Goal: Task Accomplishment & Management: Use online tool/utility

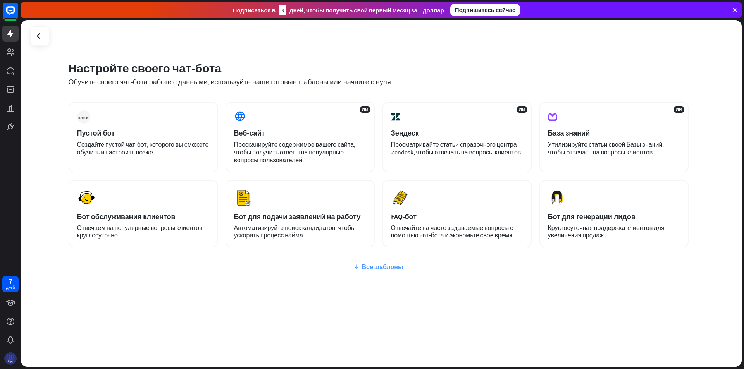
click at [382, 267] on font "Все шаблоны" at bounding box center [381, 267] width 41 height 8
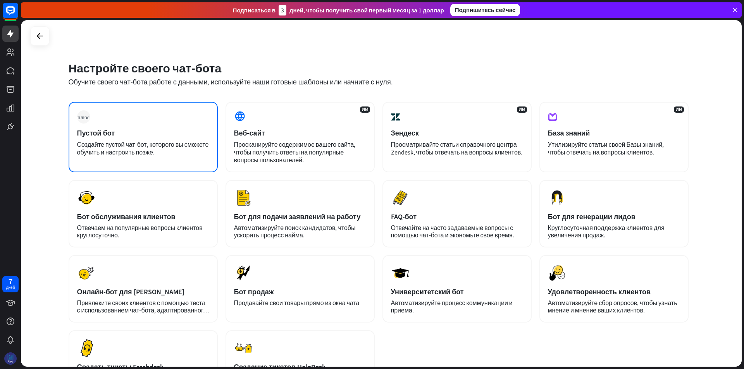
click at [201, 134] on div "Пустой бот" at bounding box center [143, 133] width 132 height 9
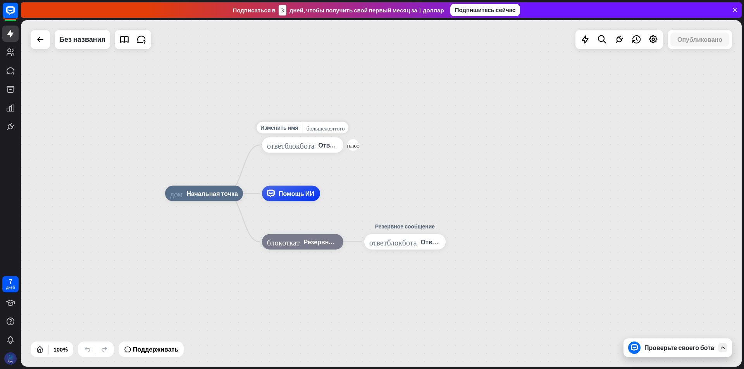
click at [303, 143] on font "ответ_блок_бота" at bounding box center [291, 145] width 48 height 8
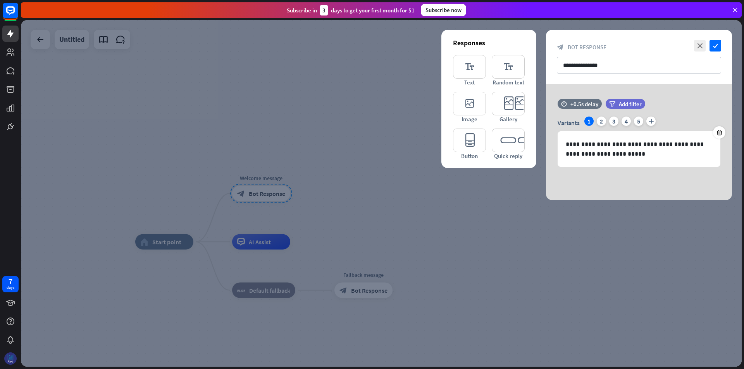
click at [585, 43] on div "**********" at bounding box center [639, 57] width 186 height 54
click at [611, 50] on div "block_bot_response Bot Response" at bounding box center [639, 46] width 164 height 7
click at [455, 181] on div at bounding box center [381, 193] width 721 height 347
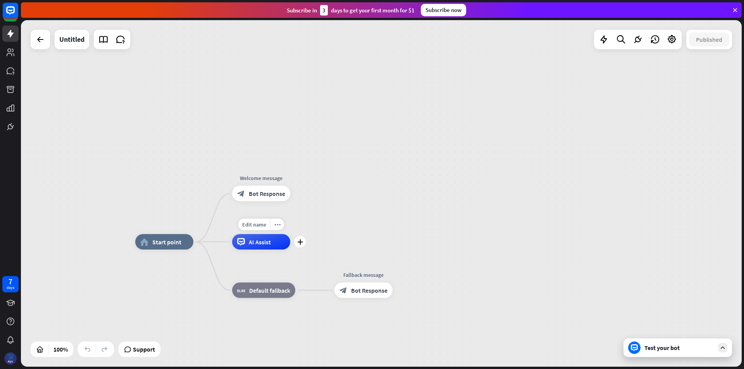
click at [284, 248] on div "AI Assist" at bounding box center [261, 241] width 58 height 15
click at [159, 138] on div "home_2 Start point Welcome message block_bot_response Bot Response AI Assist bl…" at bounding box center [381, 193] width 721 height 347
click at [374, 298] on div "Edit name more_horiz plus block_bot_response Bot Response" at bounding box center [363, 290] width 58 height 15
click at [364, 291] on span "Bot Response" at bounding box center [369, 291] width 36 height 8
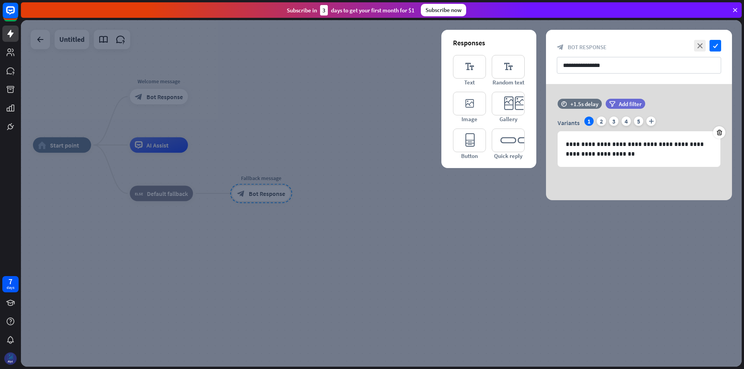
click at [290, 59] on div at bounding box center [381, 193] width 721 height 347
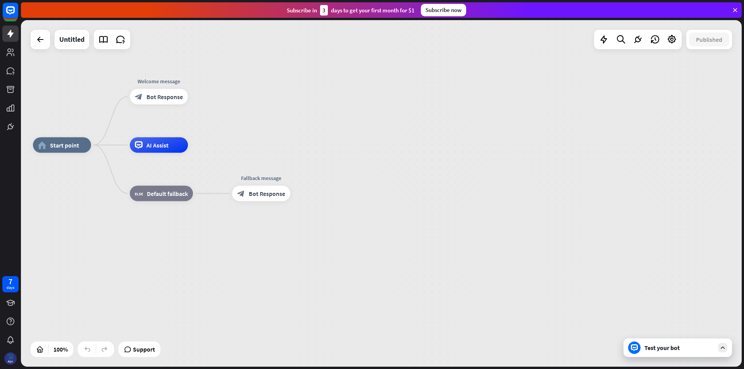
click at [41, 48] on div at bounding box center [40, 39] width 19 height 19
click at [38, 41] on icon at bounding box center [40, 39] width 9 height 9
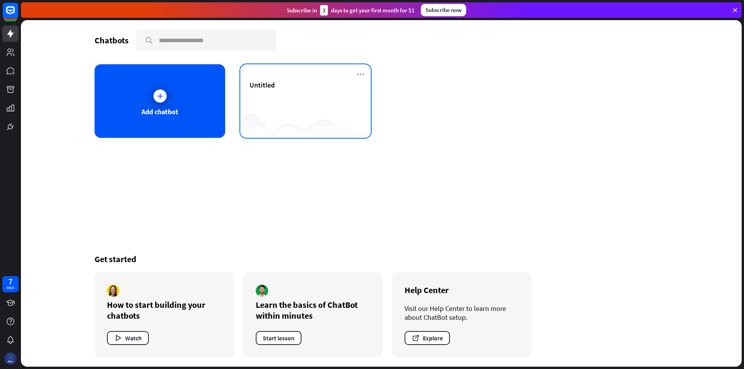
click at [365, 74] on div "Untitled" at bounding box center [305, 101] width 131 height 74
click at [362, 73] on icon at bounding box center [360, 74] width 9 height 9
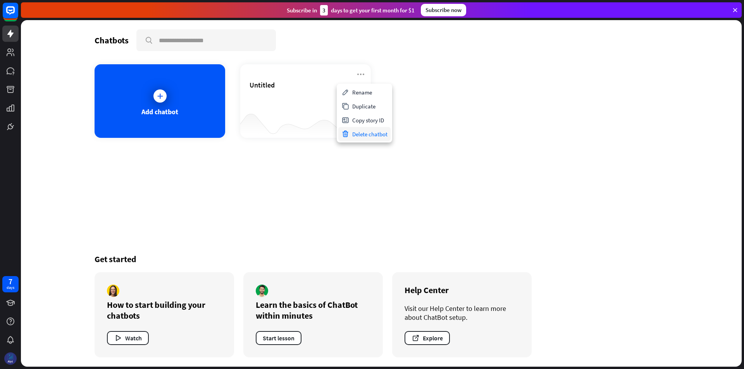
click at [382, 139] on div "Delete chatbot" at bounding box center [364, 134] width 52 height 14
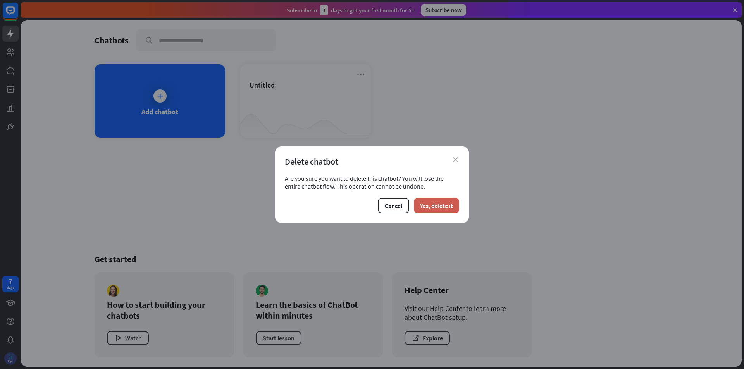
click at [422, 203] on button "Yes, delete it" at bounding box center [436, 205] width 45 height 15
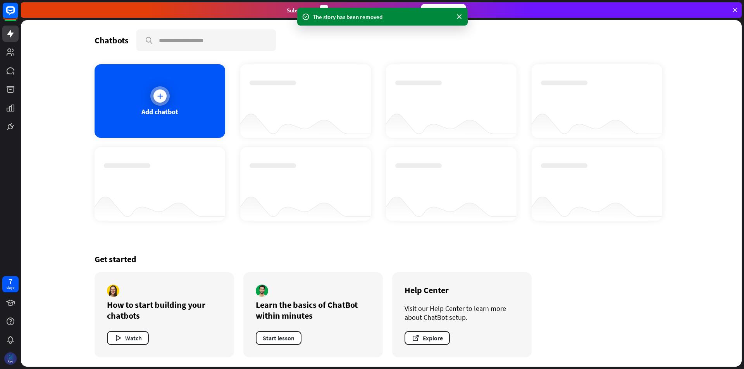
click at [131, 108] on div "Add chatbot" at bounding box center [160, 101] width 131 height 74
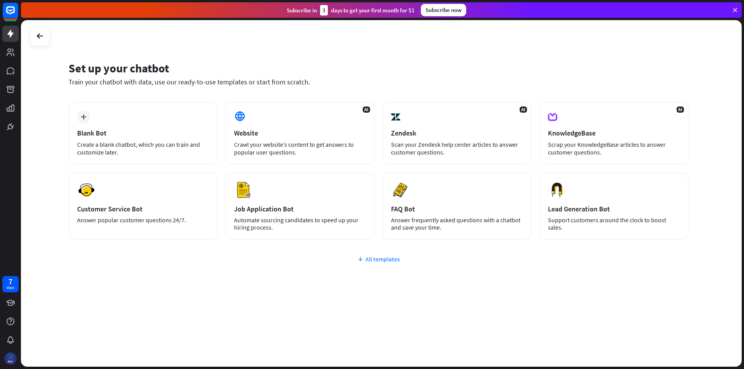
click at [396, 259] on div "All templates" at bounding box center [379, 259] width 620 height 8
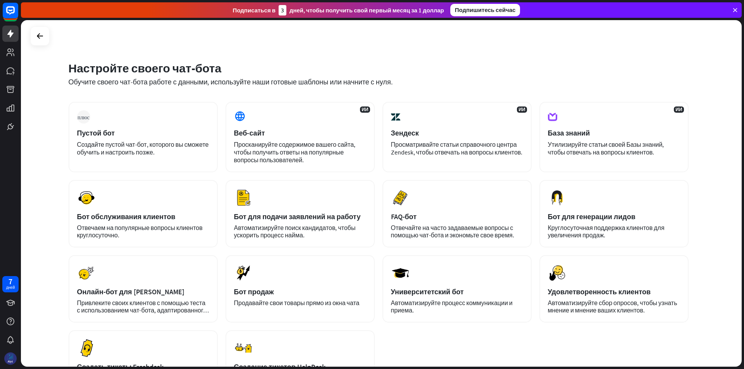
click at [699, 91] on div "Настройте своего чат-бота Обучите своего чат-бота работе с данными, используйте…" at bounding box center [381, 193] width 721 height 347
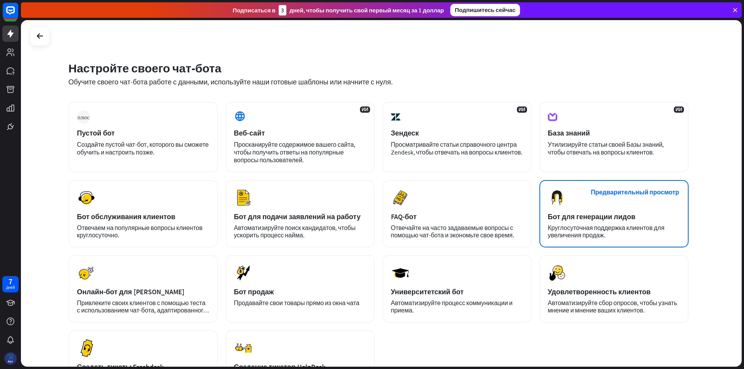
click at [614, 230] on font "Круглосуточная поддержка клиентов для увеличения продаж." at bounding box center [606, 231] width 117 height 15
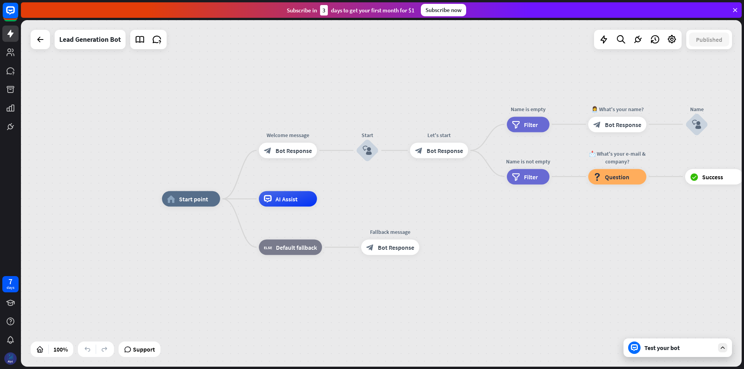
drag, startPoint x: 543, startPoint y: 227, endPoint x: 540, endPoint y: 237, distance: 10.5
click at [540, 237] on div "home_2 Start point Welcome message block_bot_response Bot Response Start block_…" at bounding box center [522, 372] width 721 height 347
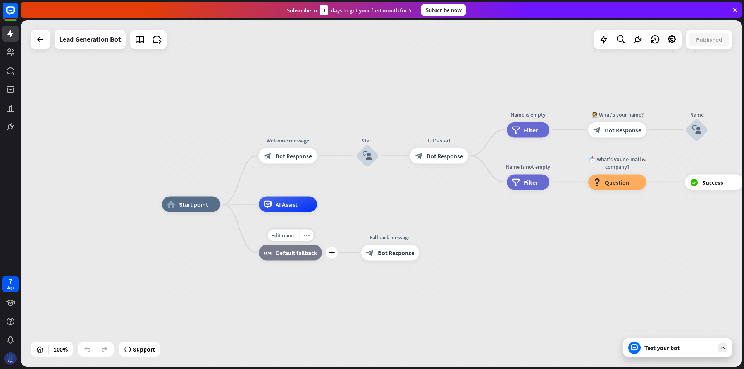
click at [304, 231] on div "more_horiz" at bounding box center [306, 236] width 14 height 12
click at [280, 261] on div "plus block_fallback Default fallback" at bounding box center [290, 252] width 63 height 15
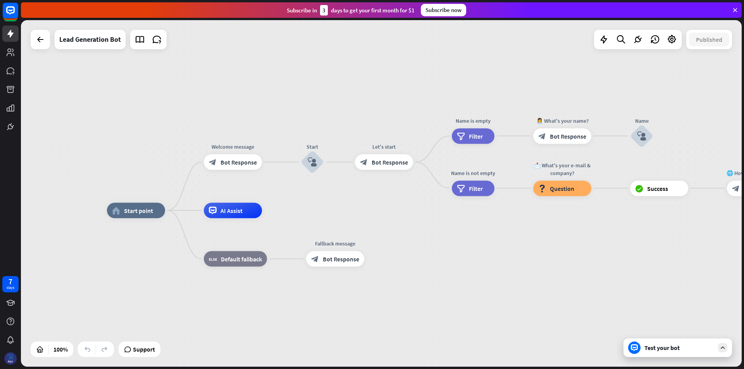
drag, startPoint x: 465, startPoint y: 184, endPoint x: 410, endPoint y: 190, distance: 55.3
click at [410, 190] on div "home_2 Start point Welcome message block_bot_response Bot Response Start block_…" at bounding box center [381, 193] width 721 height 347
click at [697, 349] on div "Test your bot" at bounding box center [679, 348] width 70 height 8
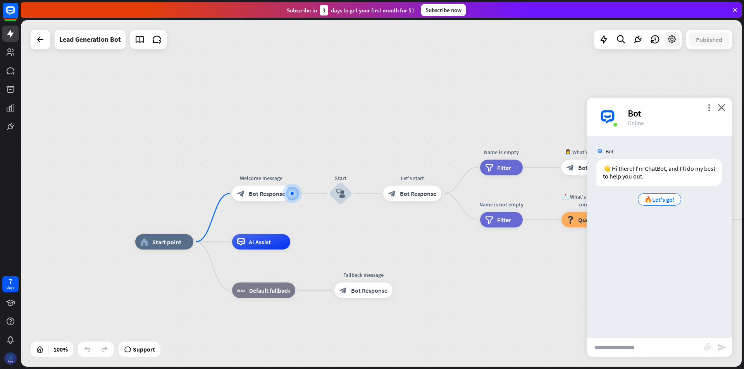
click at [672, 41] on icon at bounding box center [672, 39] width 10 height 10
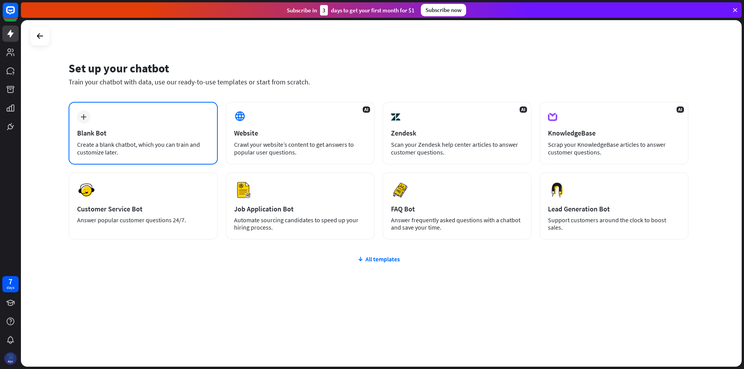
click at [110, 115] on div "plus Blank Bot Create a blank chatbot, which you can train and customize later." at bounding box center [143, 133] width 149 height 63
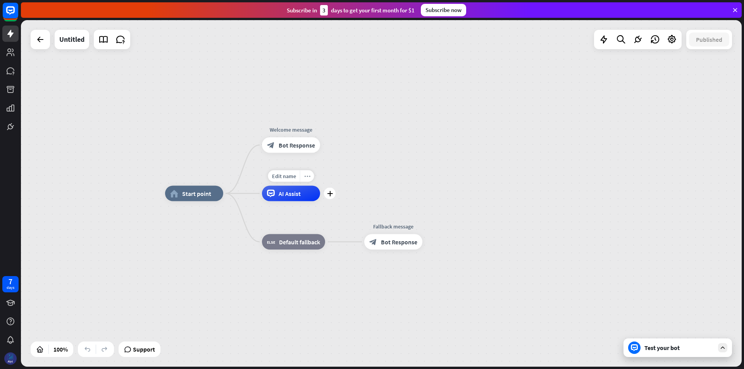
click at [309, 178] on icon "more_horiz" at bounding box center [307, 176] width 6 height 6
click at [327, 186] on span "Start testing from here" at bounding box center [352, 185] width 54 height 7
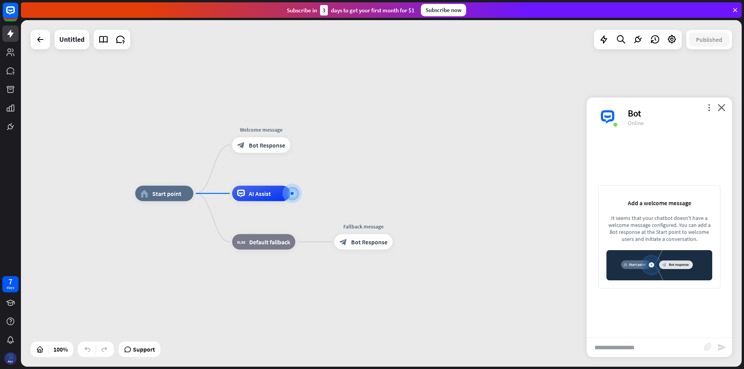
click at [718, 103] on div "more_vert close Bot Online" at bounding box center [658, 117] width 145 height 39
click at [186, 178] on div "more_horiz" at bounding box center [180, 176] width 14 height 12
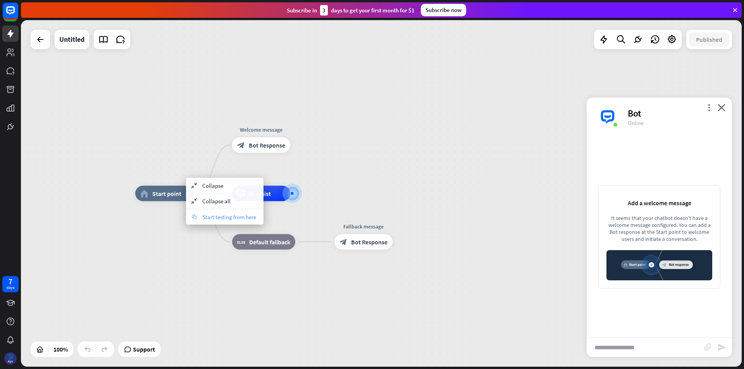
click at [244, 220] on span "Start testing from here" at bounding box center [229, 216] width 54 height 7
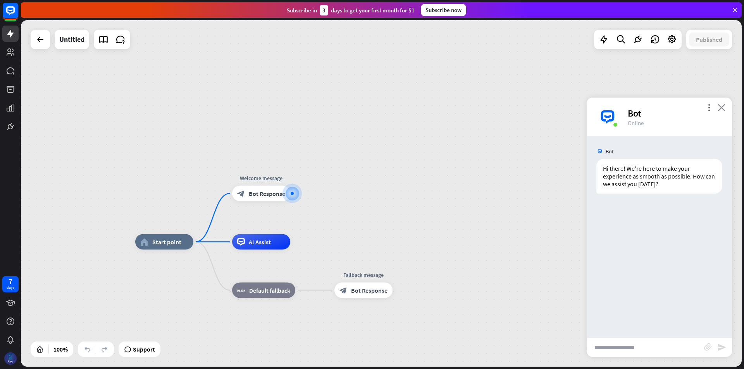
click at [722, 104] on icon "close" at bounding box center [721, 107] width 8 height 7
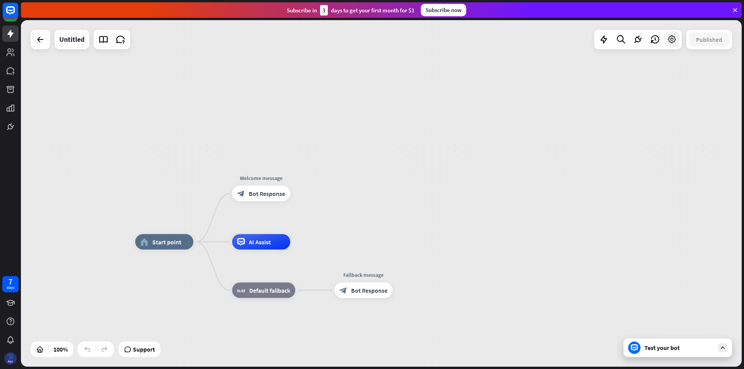
click at [674, 43] on icon at bounding box center [672, 39] width 10 height 10
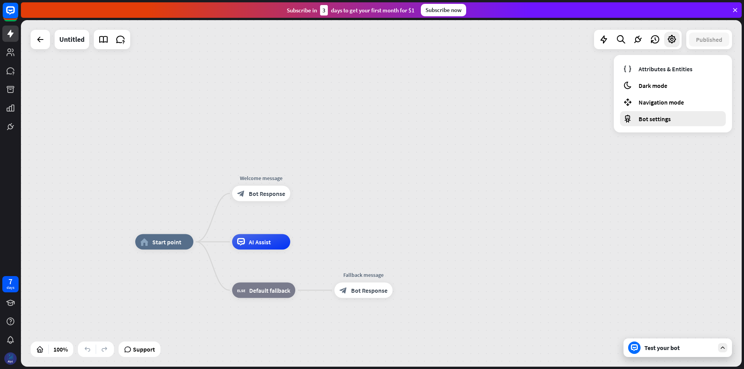
click at [667, 114] on div "Bot settings" at bounding box center [673, 118] width 106 height 15
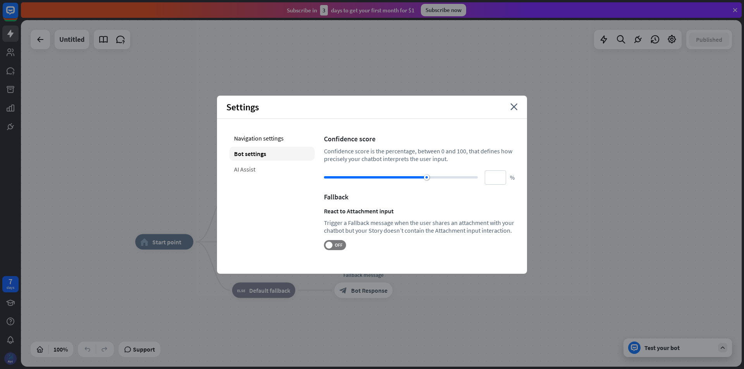
click at [280, 173] on div "AI Assist" at bounding box center [271, 169] width 85 height 14
type input "**"
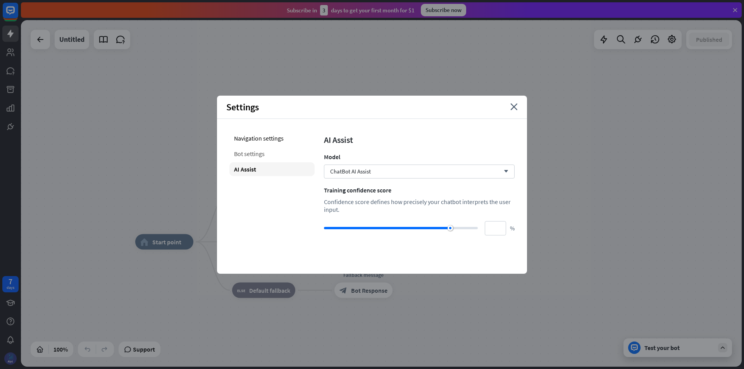
click at [265, 153] on div "Bot settings" at bounding box center [271, 154] width 85 height 14
type input "**"
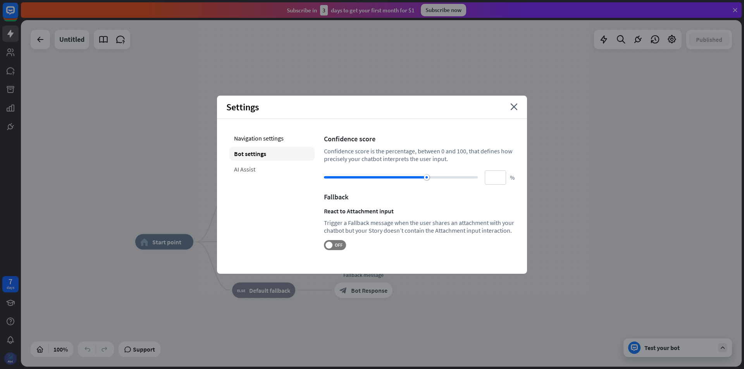
click at [277, 172] on div "AI Assist" at bounding box center [271, 169] width 85 height 14
type input "**"
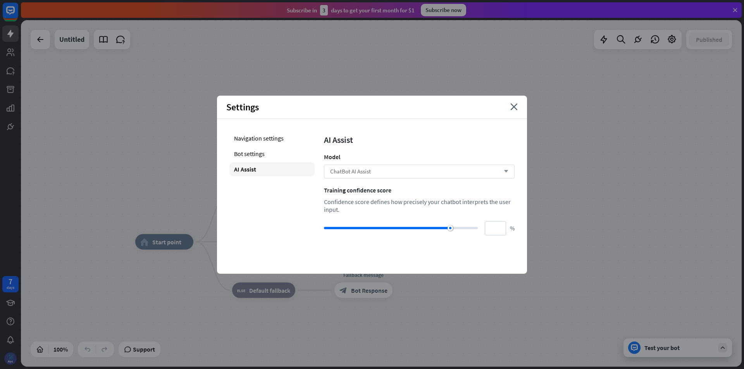
click at [414, 176] on div "ChatBot AI Assist arrow_down" at bounding box center [419, 172] width 191 height 14
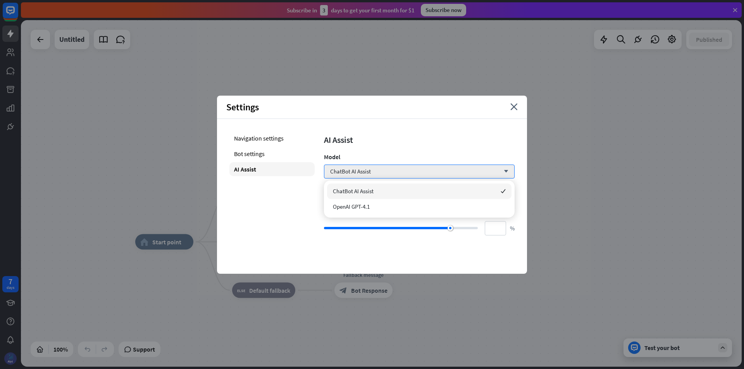
click at [364, 132] on div "AI Assist Model ChatBot AI Assist arrow_down Training confidence score Confiden…" at bounding box center [419, 183] width 191 height 104
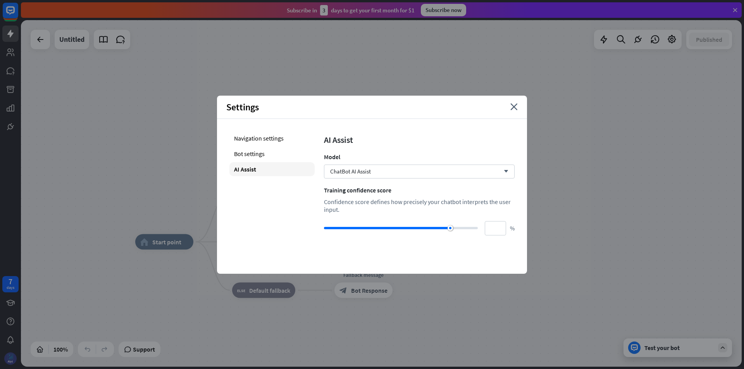
click at [466, 226] on div at bounding box center [401, 228] width 154 height 8
click at [447, 229] on div at bounding box center [395, 228] width 142 height 2
click at [447, 229] on div at bounding box center [446, 227] width 5 height 5
click at [449, 229] on div at bounding box center [448, 227] width 5 height 5
click at [450, 229] on div at bounding box center [448, 227] width 5 height 5
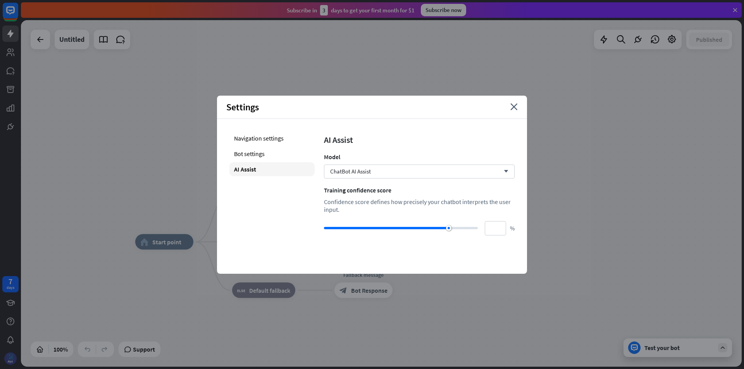
click at [452, 229] on div at bounding box center [401, 228] width 154 height 2
type input "**"
click at [451, 227] on div at bounding box center [451, 227] width 5 height 5
click at [253, 141] on div "Navigation settings" at bounding box center [271, 138] width 85 height 14
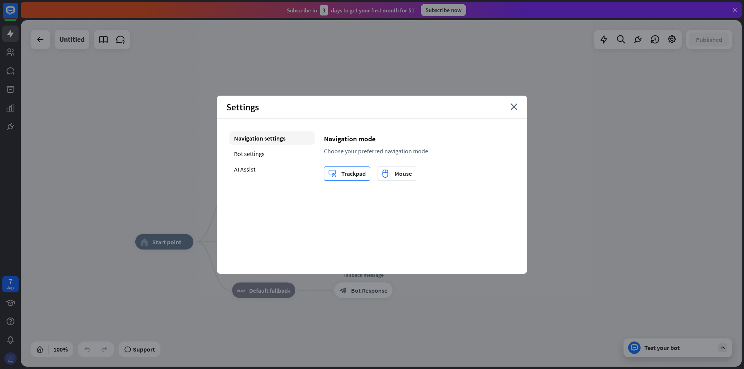
click at [359, 171] on div "trackpad Trackpad" at bounding box center [347, 174] width 38 height 14
click at [356, 176] on div "trackpad Trackpad" at bounding box center [347, 174] width 38 height 14
click at [514, 110] on icon "close" at bounding box center [513, 106] width 7 height 7
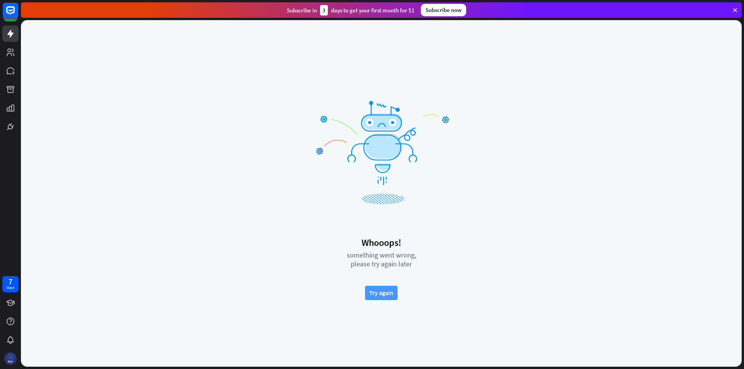
click at [390, 289] on button "Try again" at bounding box center [381, 293] width 33 height 14
